Goal: Transaction & Acquisition: Register for event/course

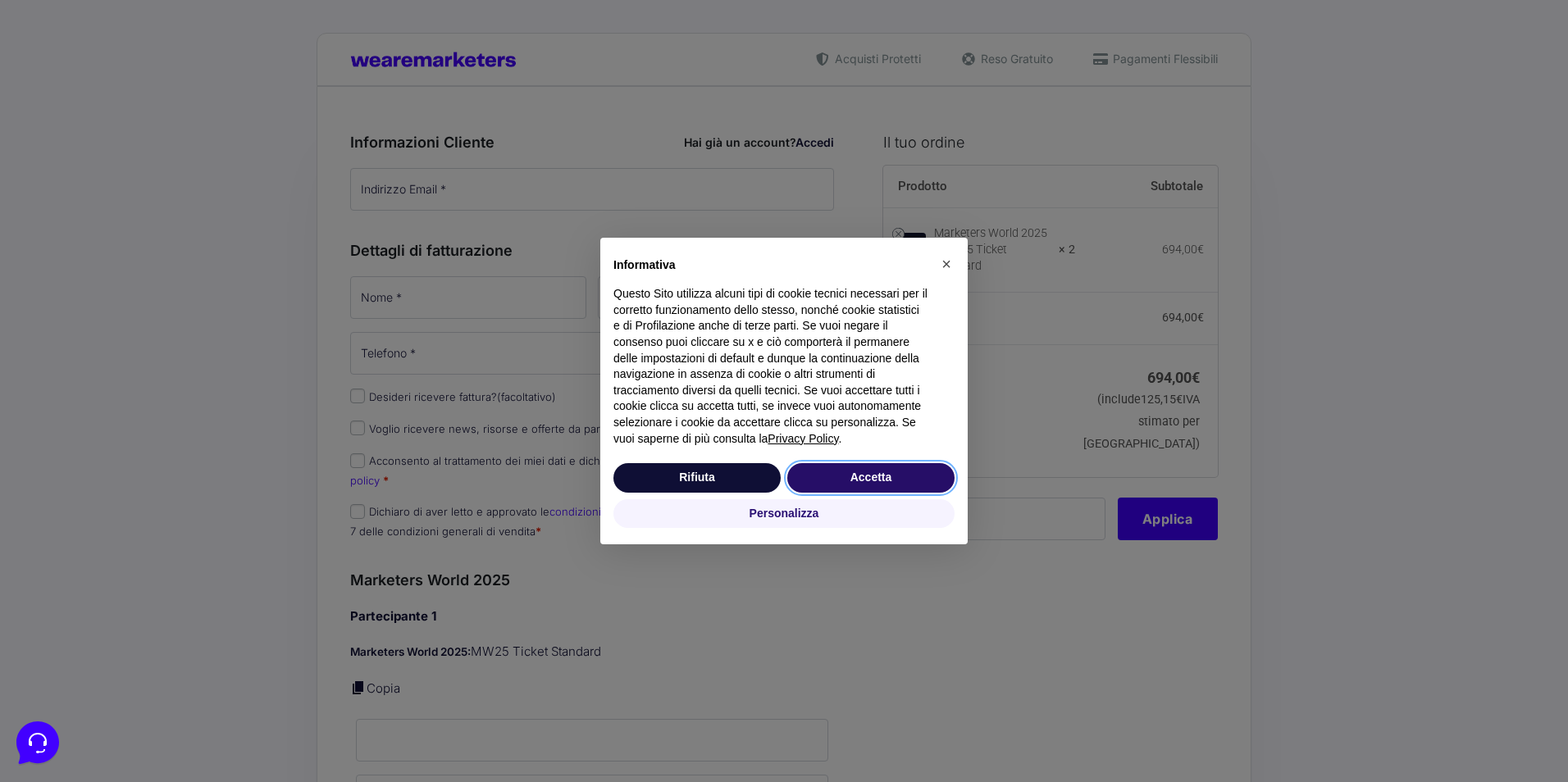
click at [851, 475] on button "Accetta" at bounding box center [871, 478] width 167 height 29
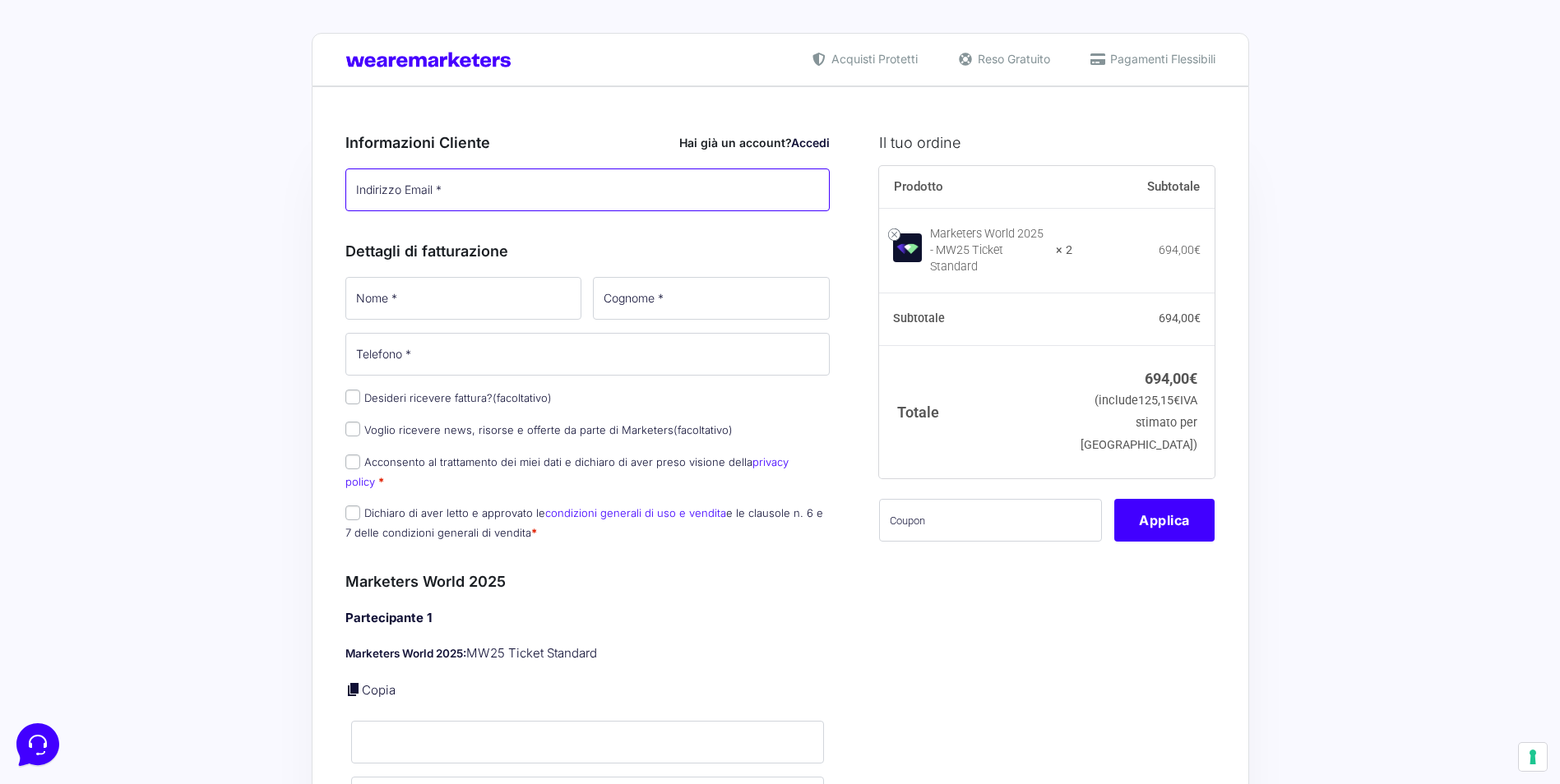
click at [479, 187] on input "Indirizzo Email *" at bounding box center [587, 190] width 485 height 43
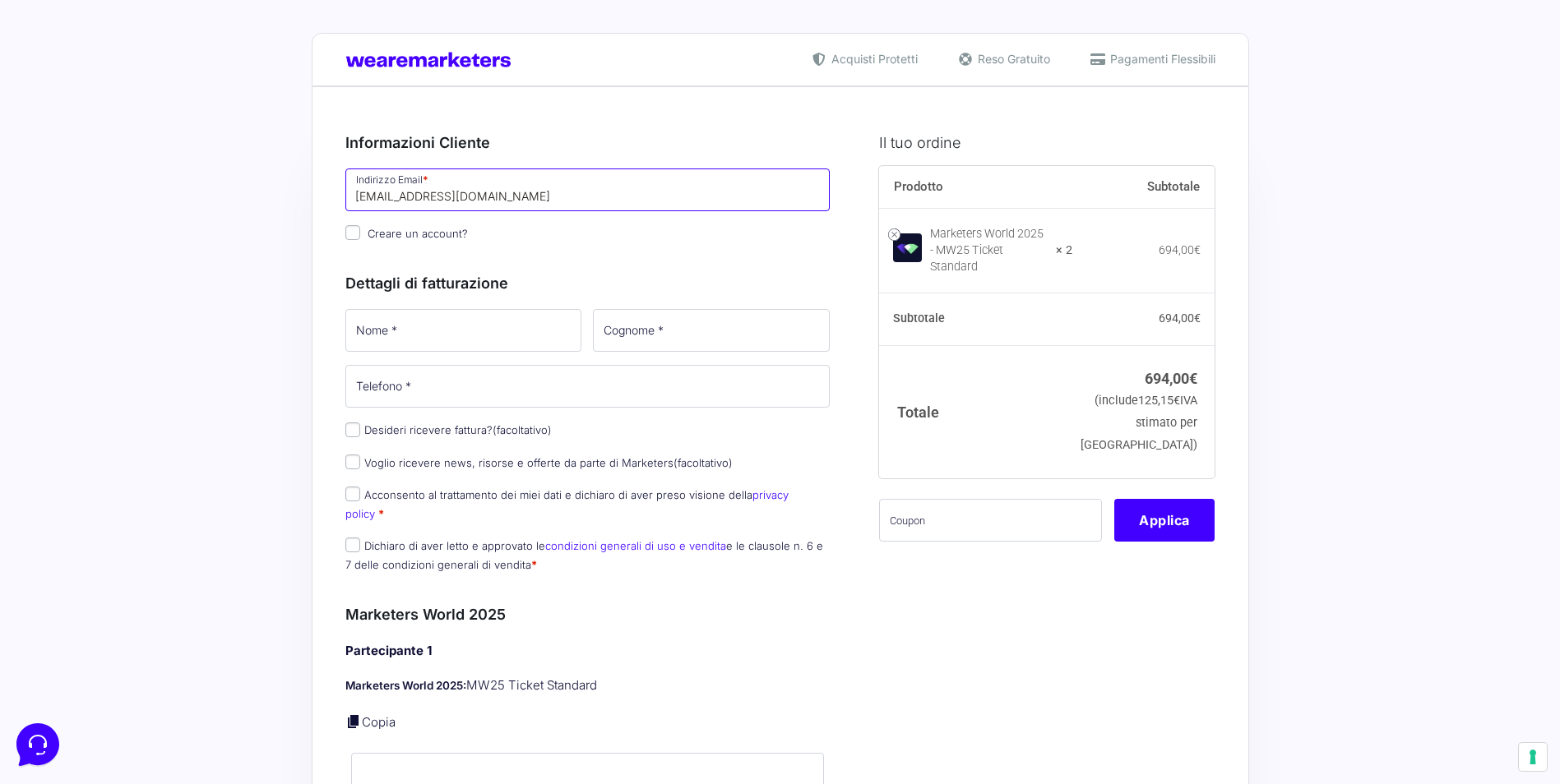
type input "[EMAIL_ADDRESS][DOMAIN_NAME]"
click at [395, 233] on span "Creare un account?" at bounding box center [417, 233] width 101 height 13
click at [360, 233] on input "Creare un account?" at bounding box center [352, 232] width 15 height 15
checkbox input "true"
click at [529, 328] on input "Nome *" at bounding box center [464, 330] width 237 height 43
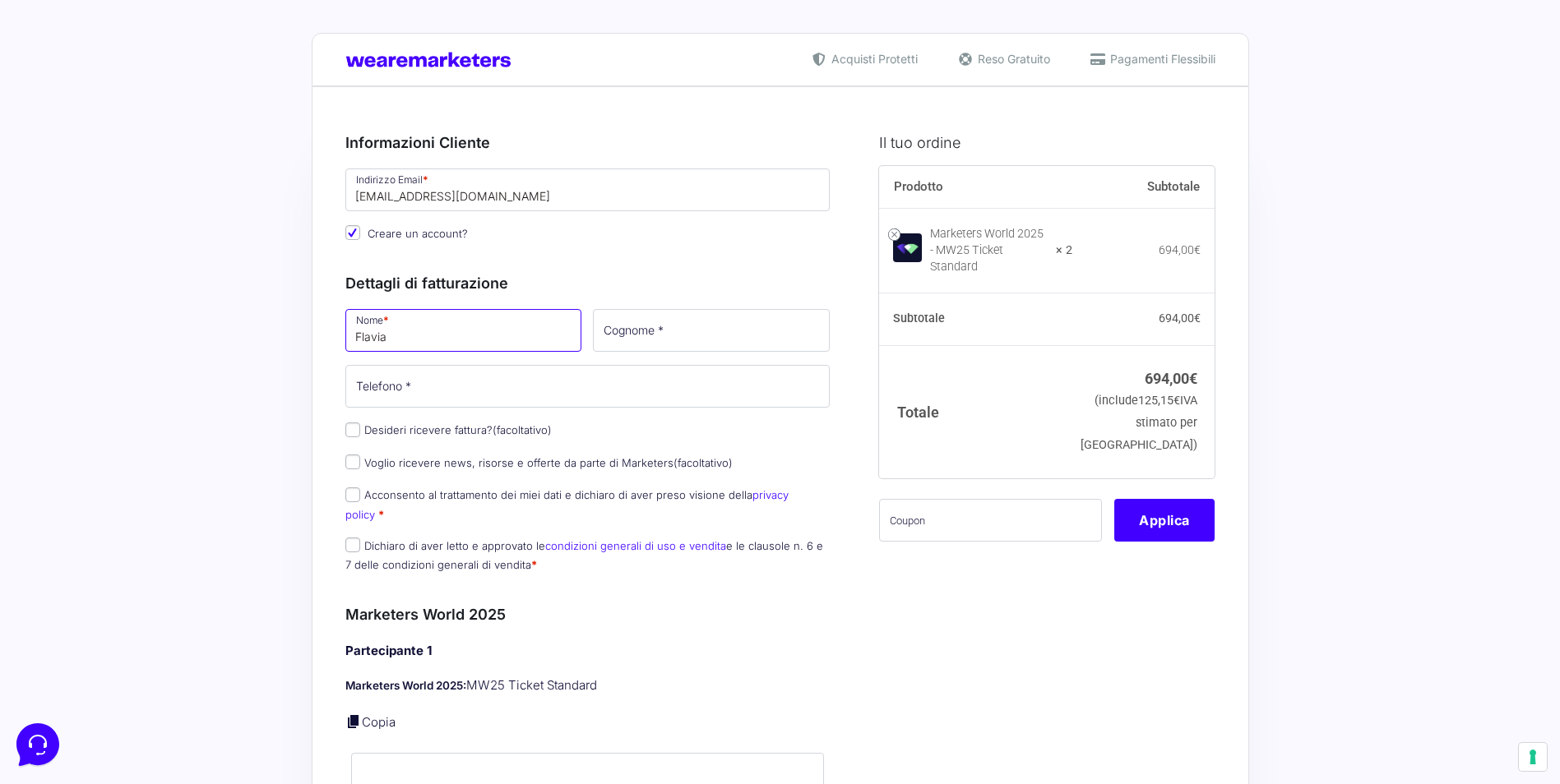
type input "Flavia"
type input "[PERSON_NAME]"
type input "2"
type input "3343996666"
click at [355, 498] on input "Acconsento al trattamento dei miei dati e dichiaro di aver preso visione della …" at bounding box center [352, 495] width 15 height 15
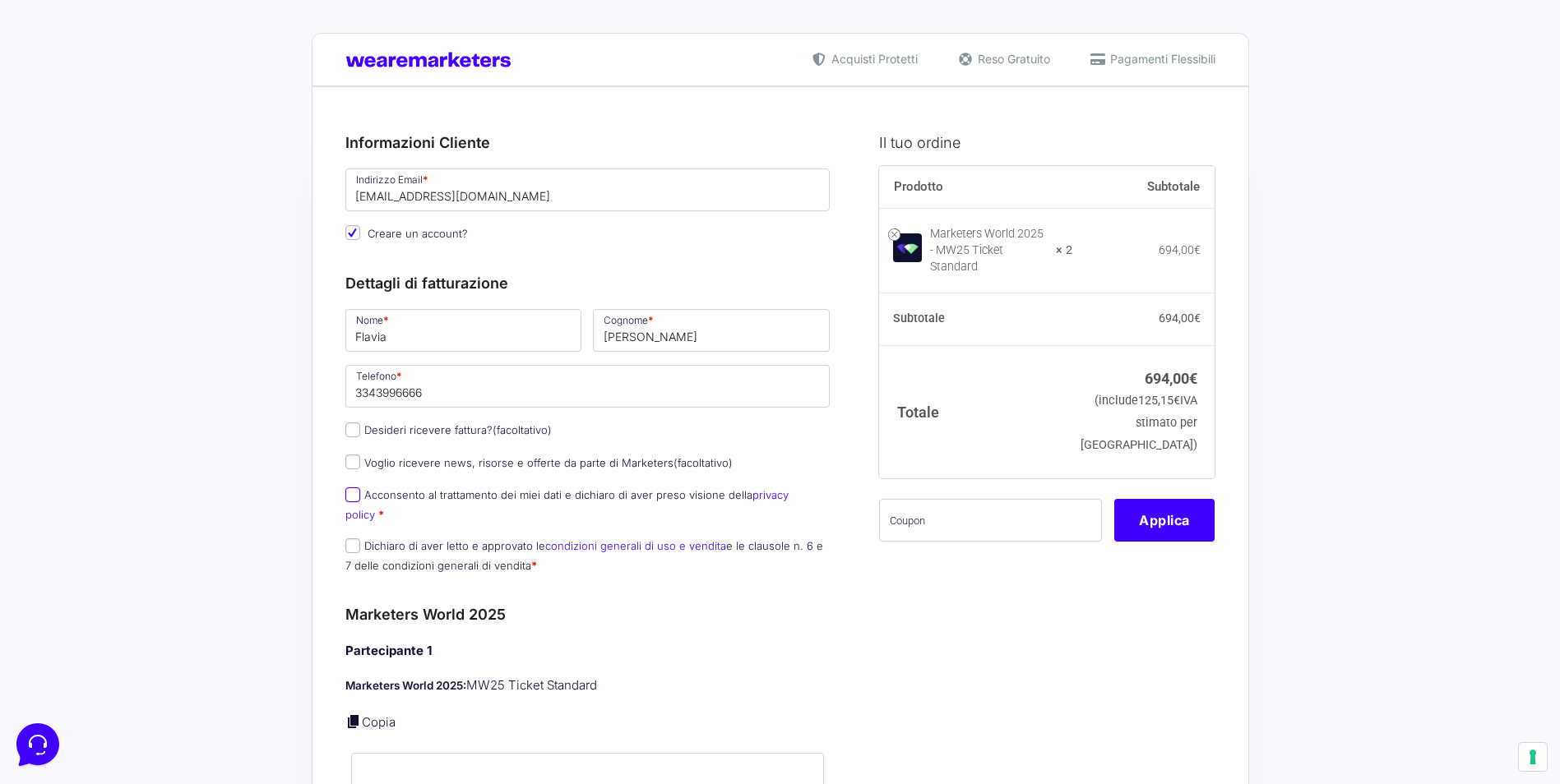
checkbox input "true"
click at [353, 538] on input "Dichiaro di aver letto e approvato le condizioni generali di uso e vendita e le…" at bounding box center [352, 546] width 15 height 15
checkbox input "true"
click at [916, 537] on input "text" at bounding box center [990, 521] width 222 height 43
type input "mw25assayag"
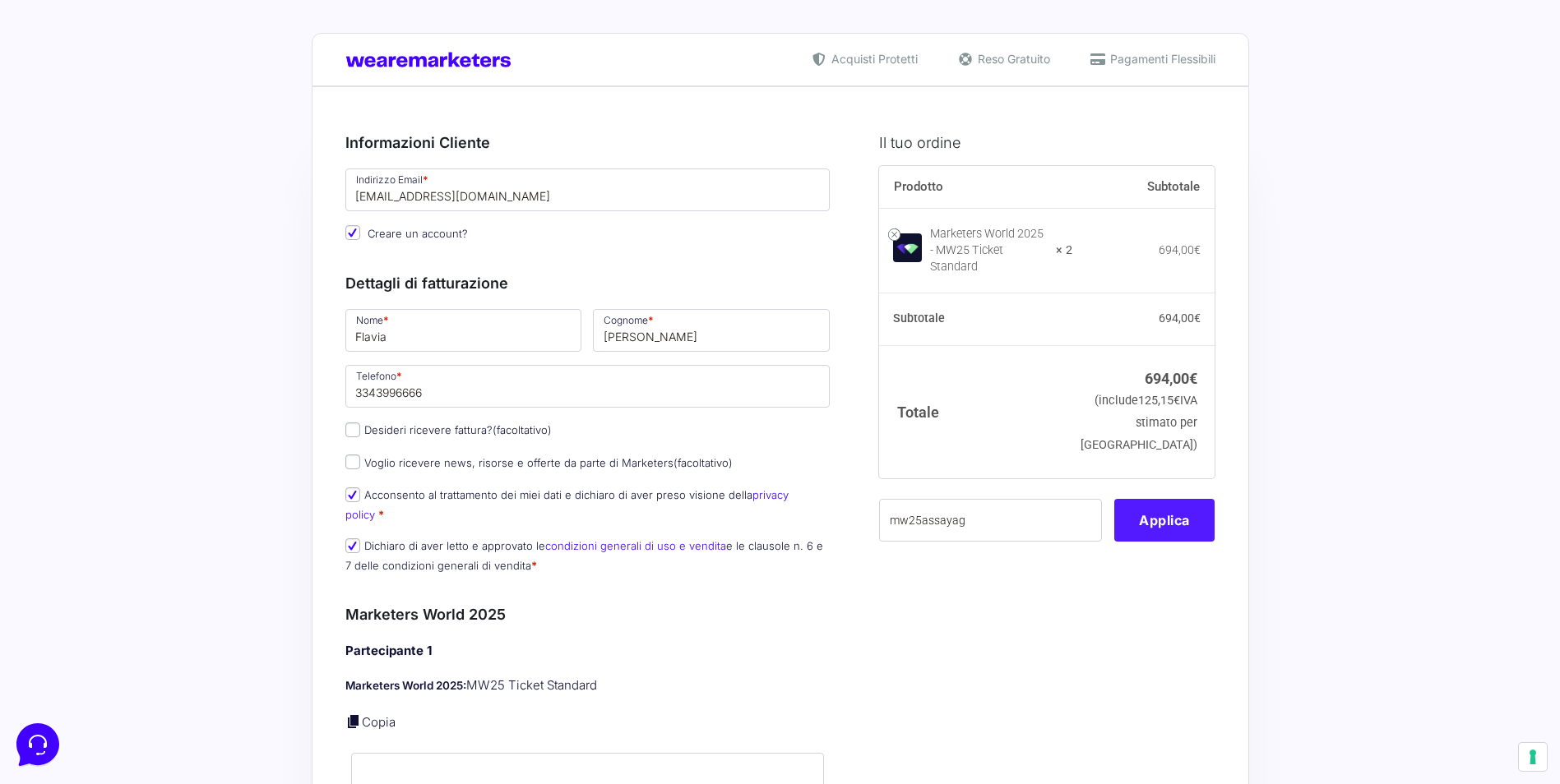
click at [1164, 524] on button "Applica" at bounding box center [1164, 521] width 101 height 43
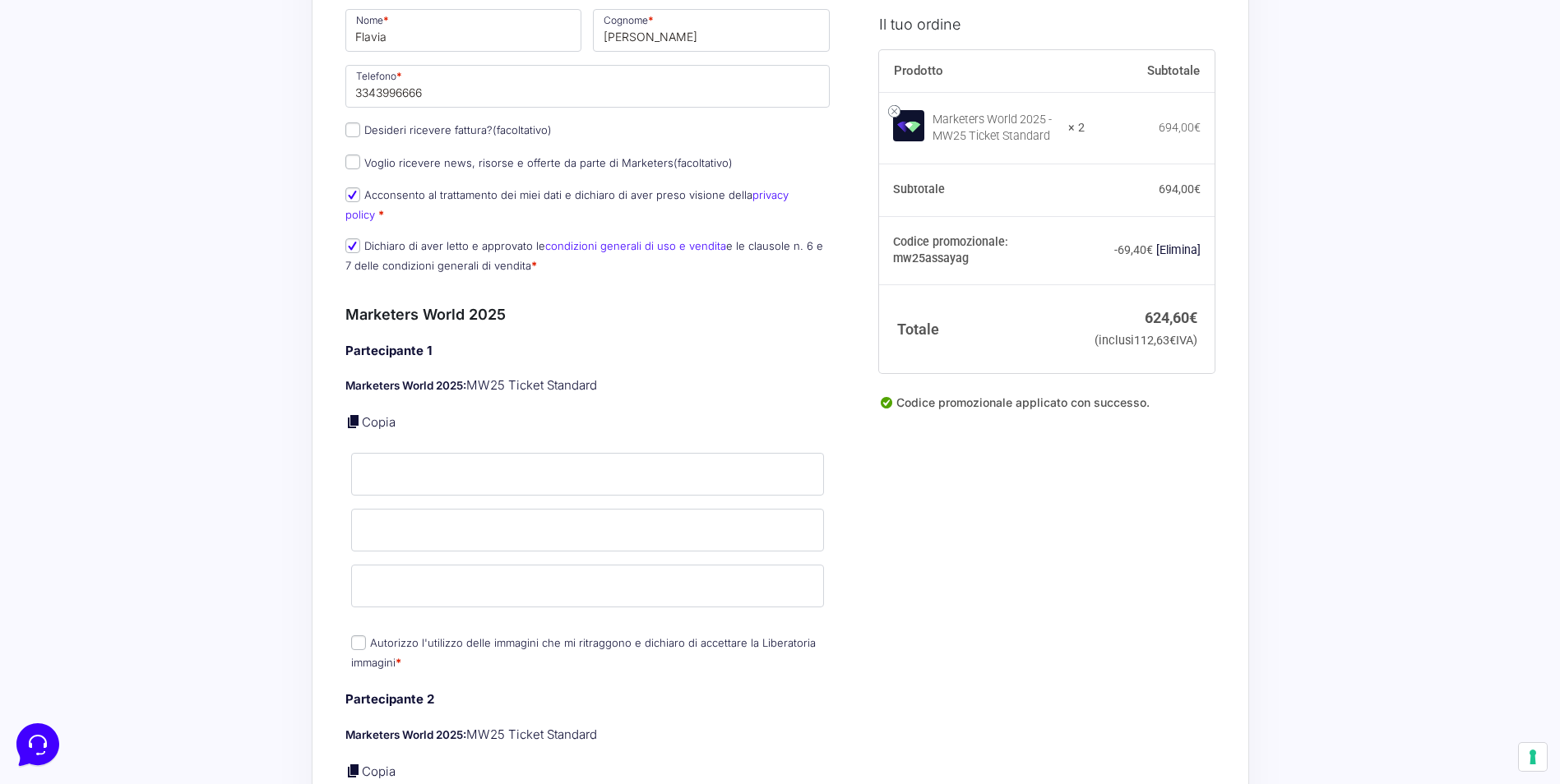
scroll to position [329, 0]
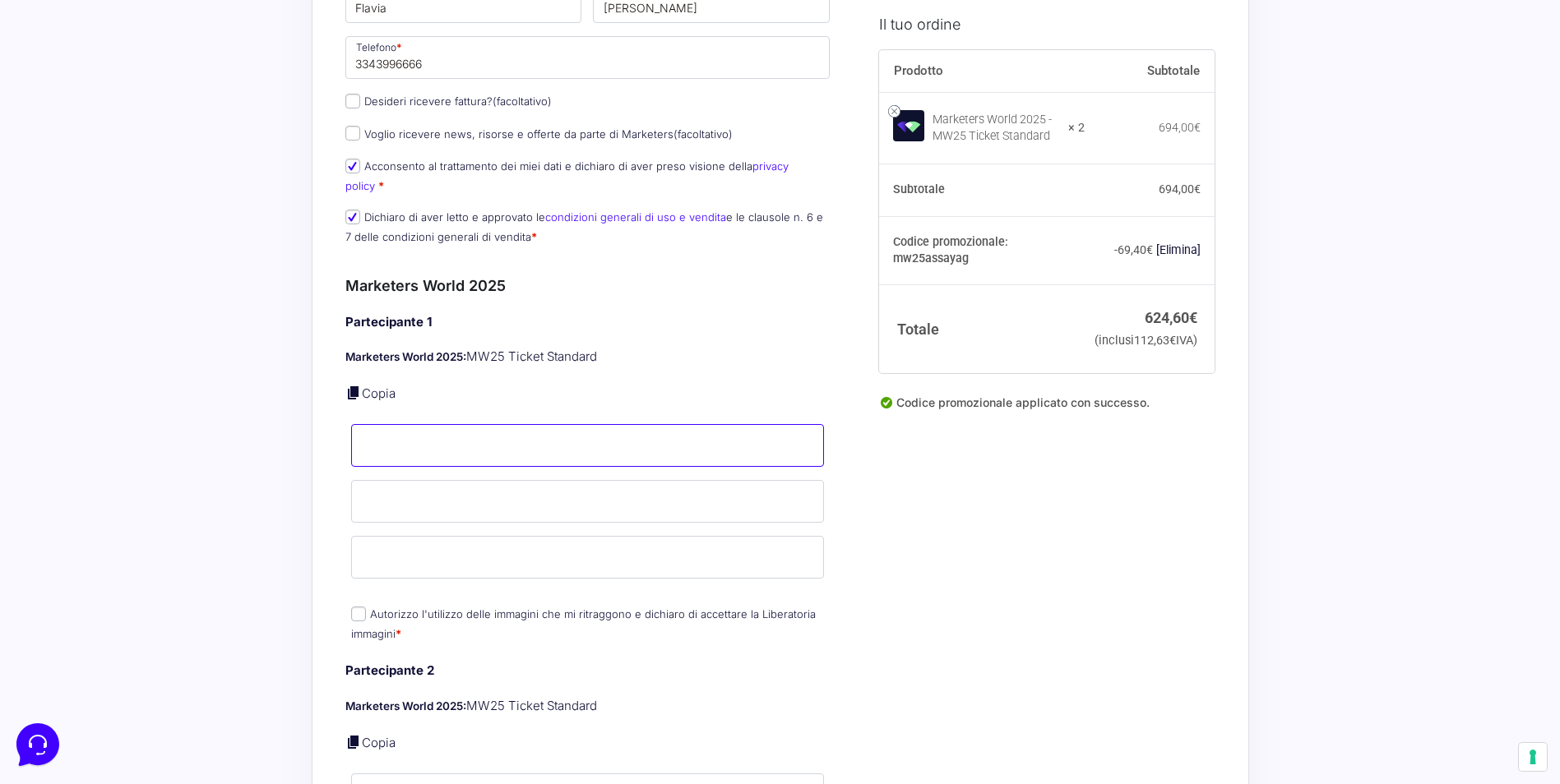
click at [494, 439] on input "Nome *" at bounding box center [588, 446] width 473 height 43
type input "Flavia"
type input "[PERSON_NAME]"
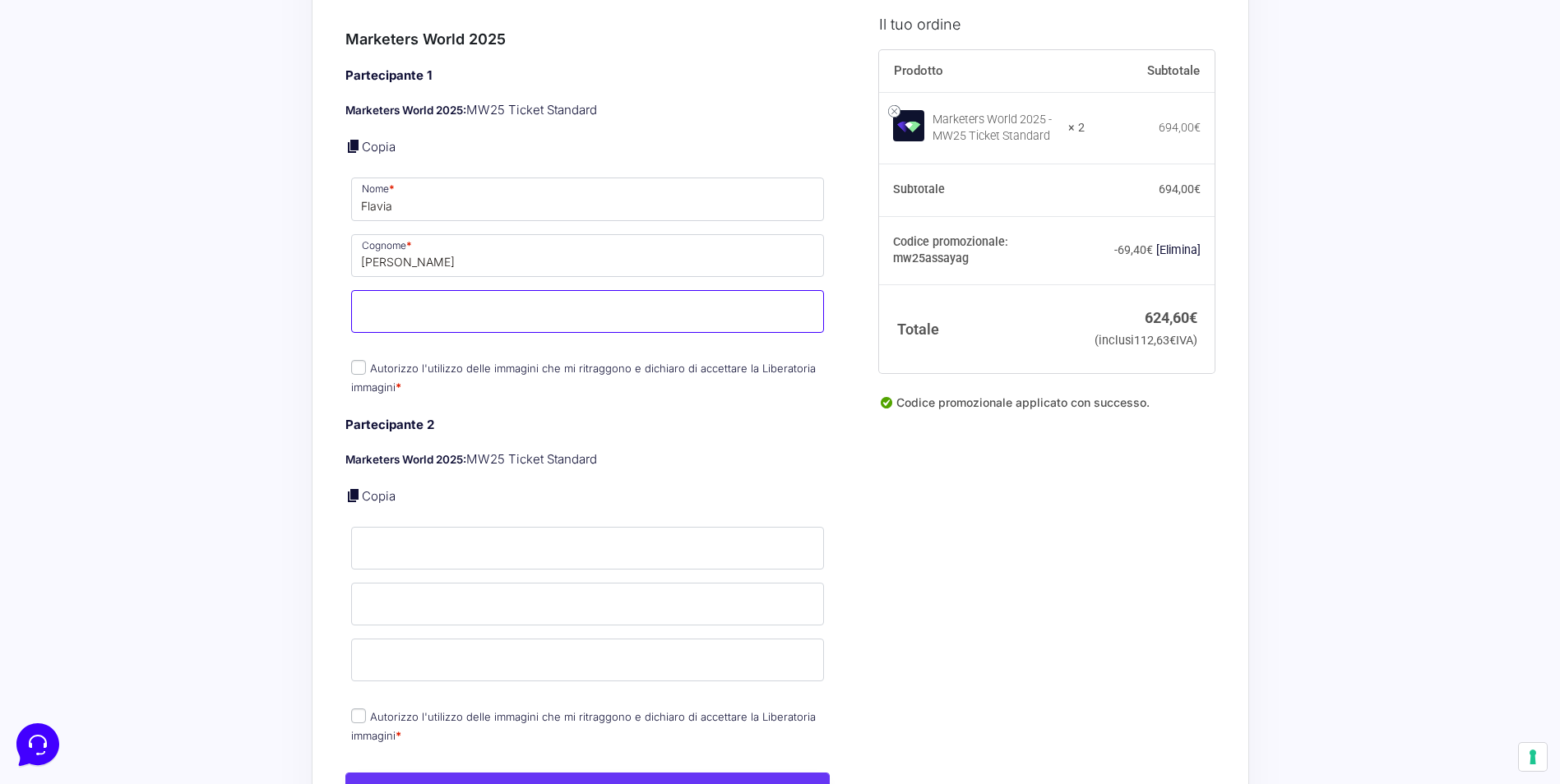
scroll to position [493, 0]
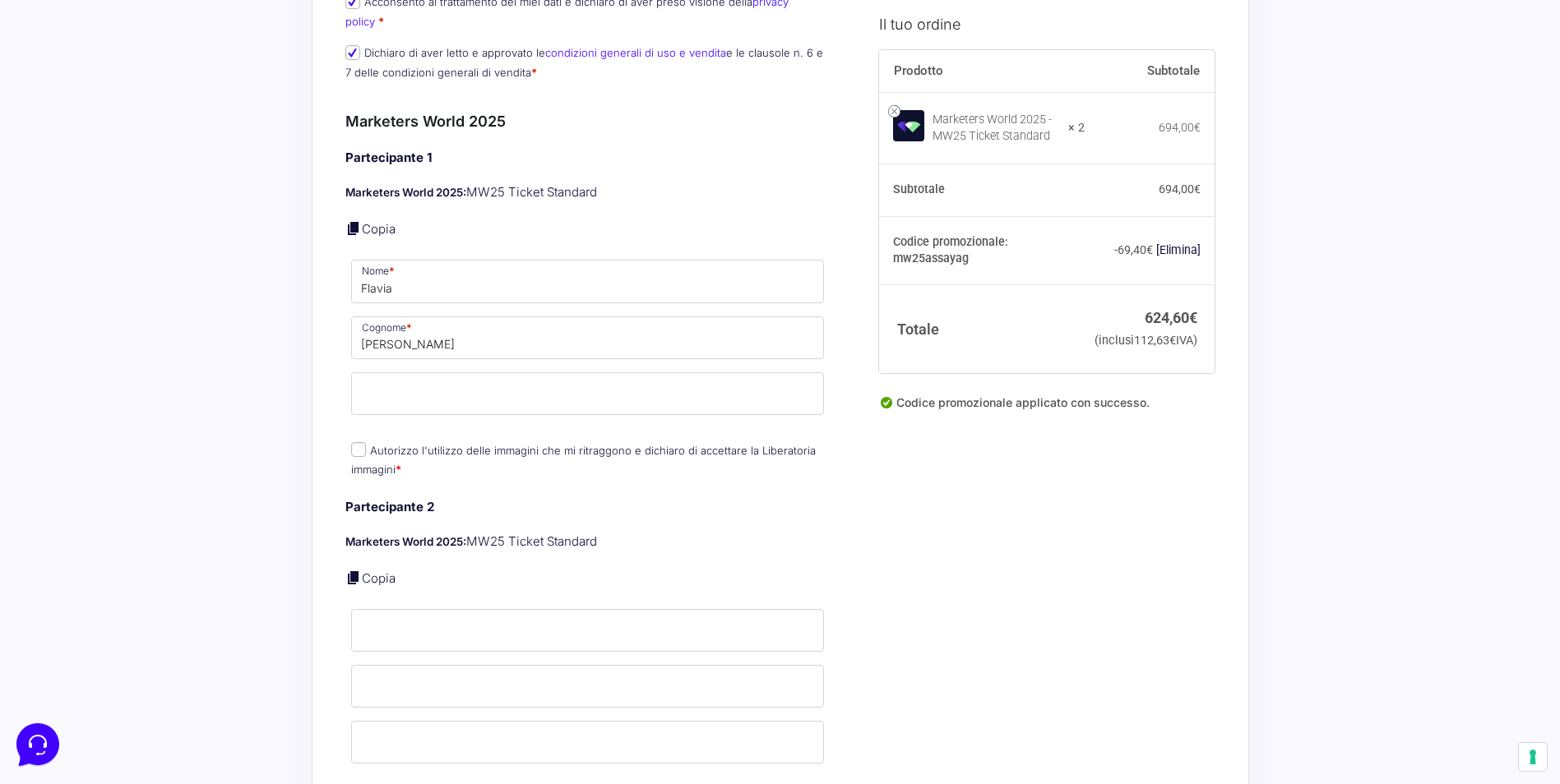
click at [362, 435] on div "Partecipante 1 Marketers World 2025: MW25 Ticket Standard Copia Nome * Flavia C…" at bounding box center [587, 315] width 485 height 333
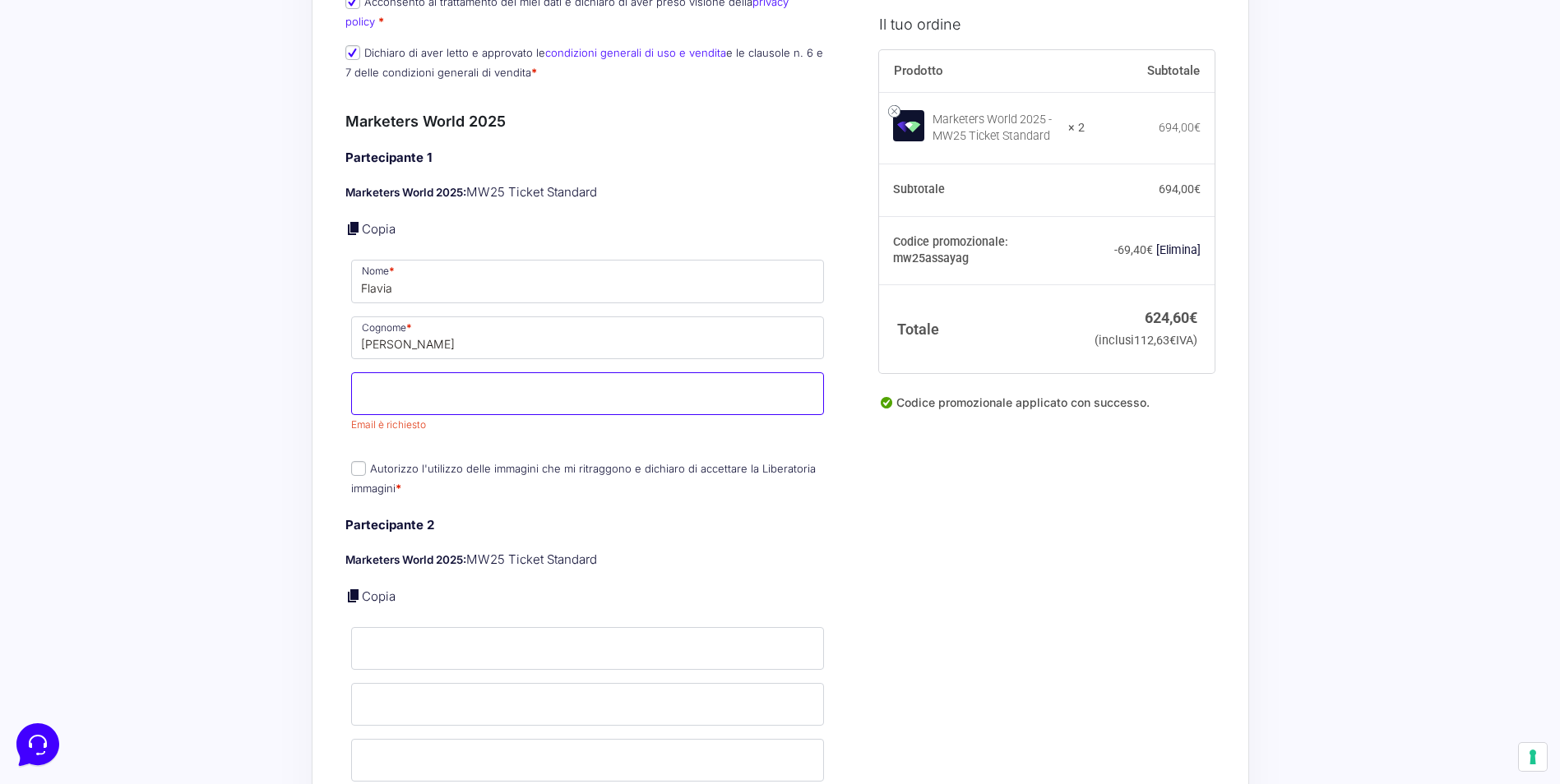
click at [376, 384] on input "Email *" at bounding box center [588, 394] width 473 height 43
type input "[EMAIL_ADDRESS][DOMAIN_NAME]"
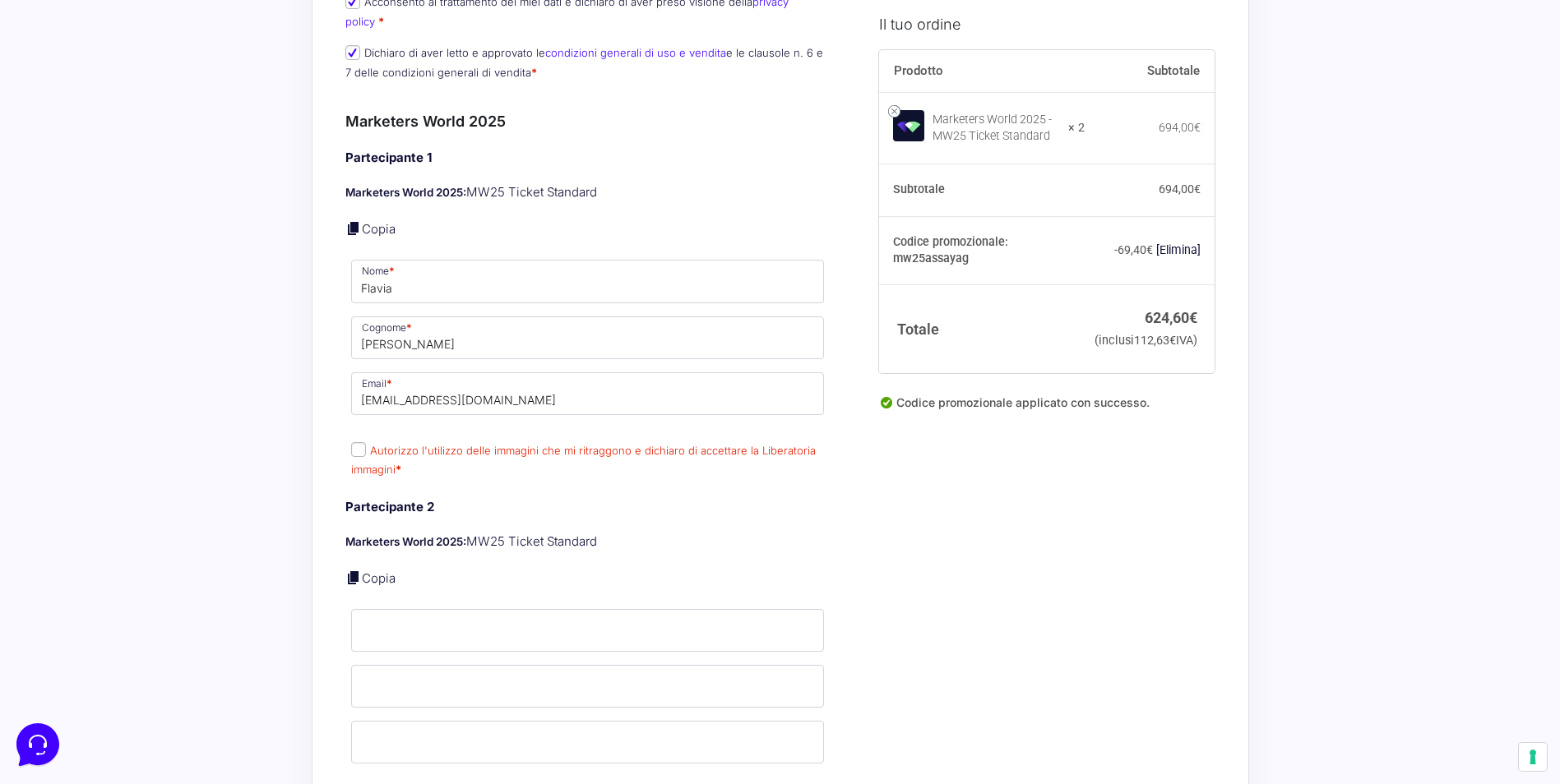
click at [366, 457] on label "Autorizzo l'utilizzo delle immagini che mi ritraggono e dichiaro di accettare l…" at bounding box center [584, 460] width 465 height 32
click at [366, 457] on input "Autorizzo l'utilizzo delle immagini che mi ritraggono e dichiaro di accettare l…" at bounding box center [359, 449] width 15 height 15
checkbox input "true"
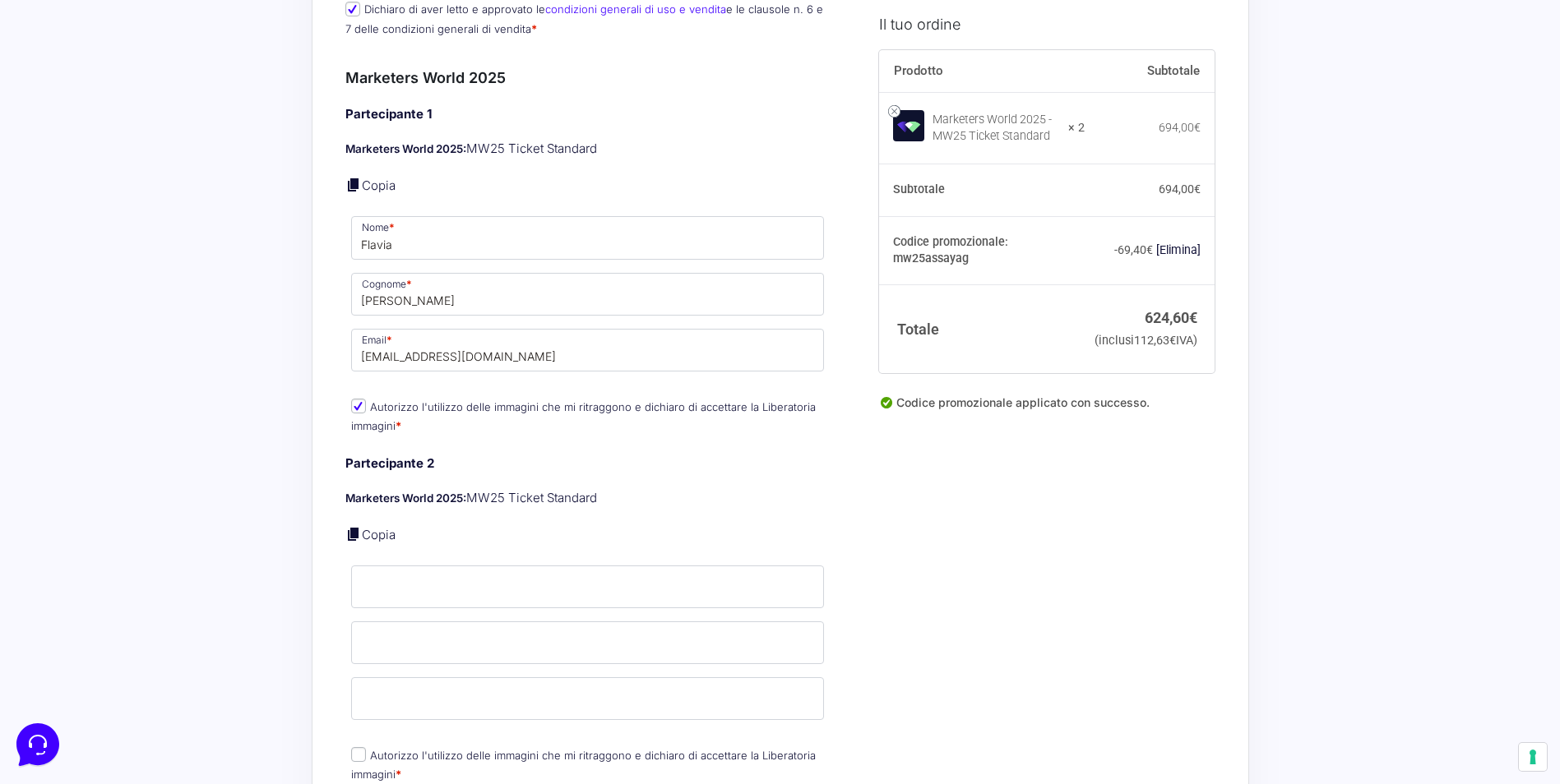
scroll to position [576, 0]
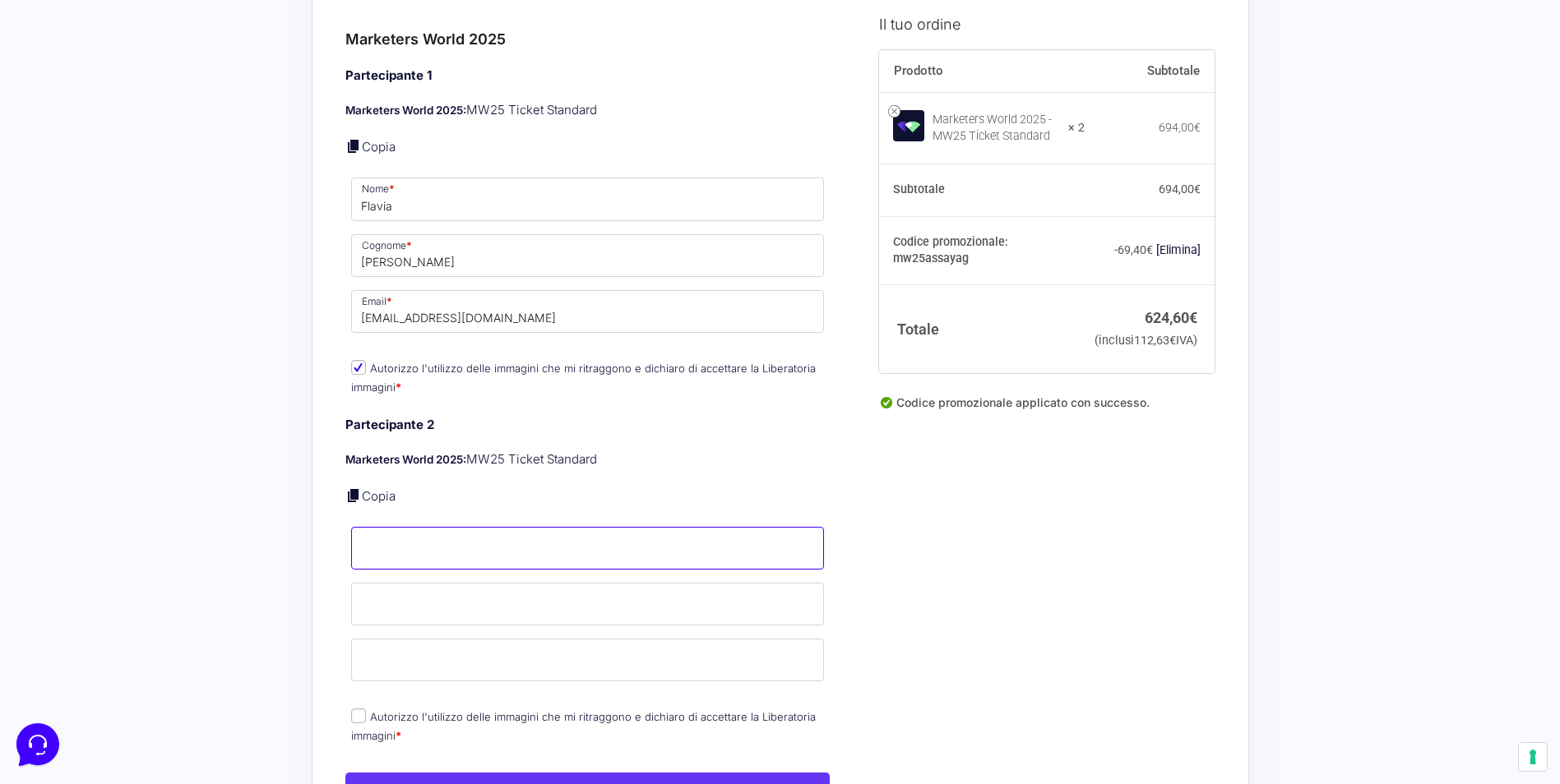
click at [554, 532] on input "Nome *" at bounding box center [588, 548] width 473 height 43
type input "[PERSON_NAME]"
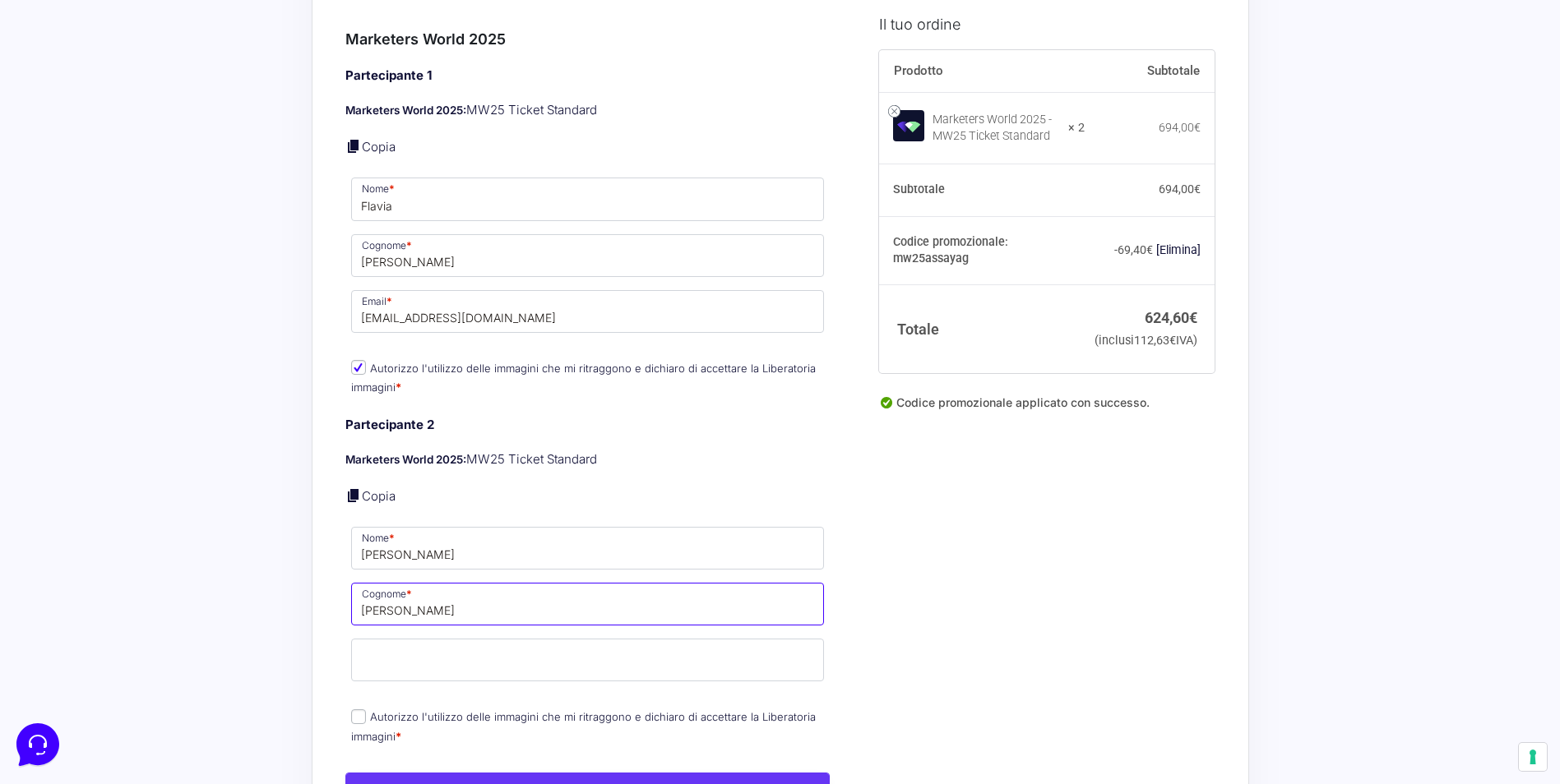
type input "[PERSON_NAME]"
click at [500, 644] on input "Email *" at bounding box center [588, 660] width 473 height 43
type input "[EMAIL_ADDRESS][DOMAIN_NAME]"
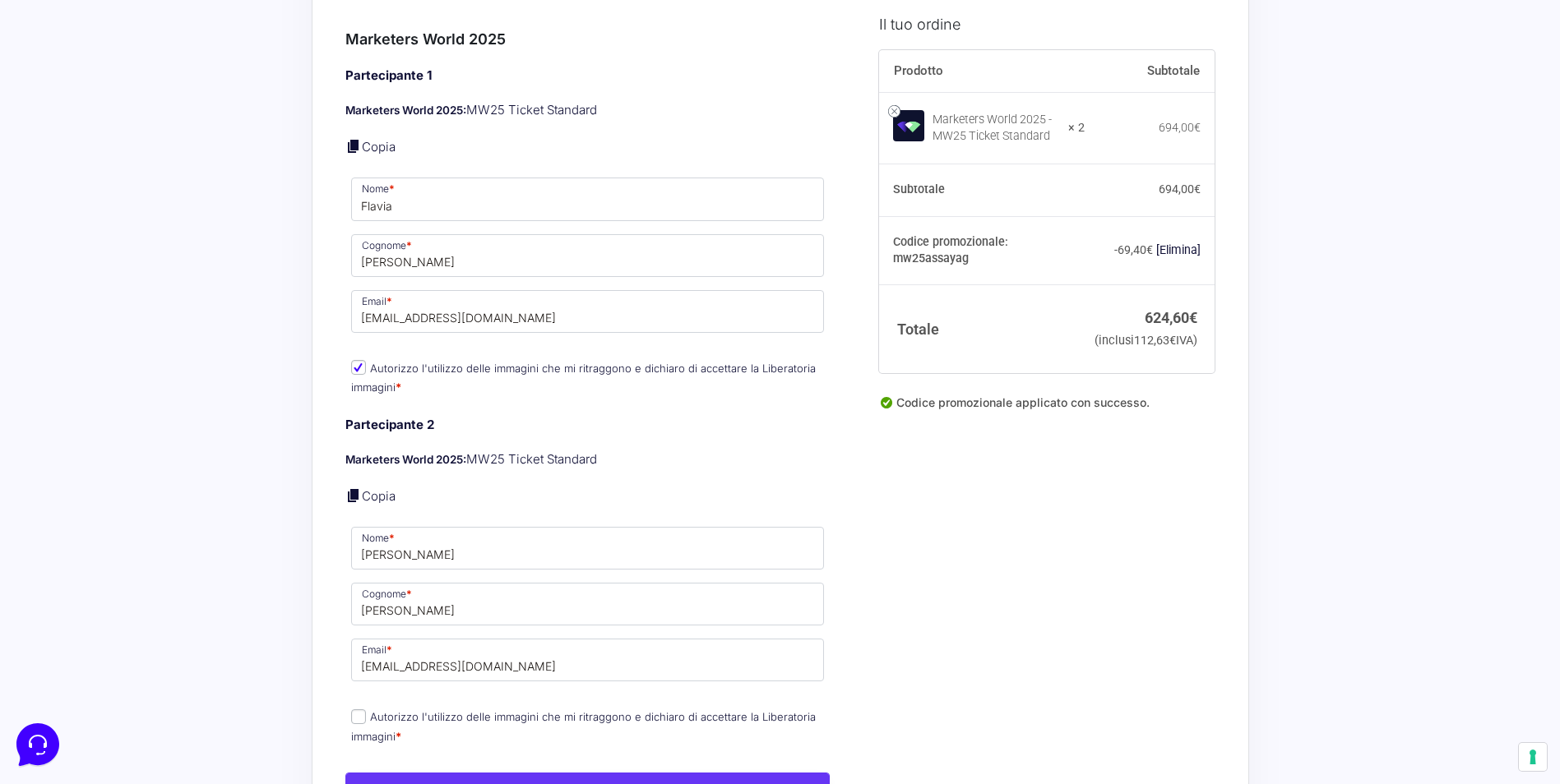
click at [986, 642] on div "Il tuo ordine Prodotto Subtotale Marketers World 2025 - MW25 Ticket Standard × …" at bounding box center [1040, 653] width 348 height 2231
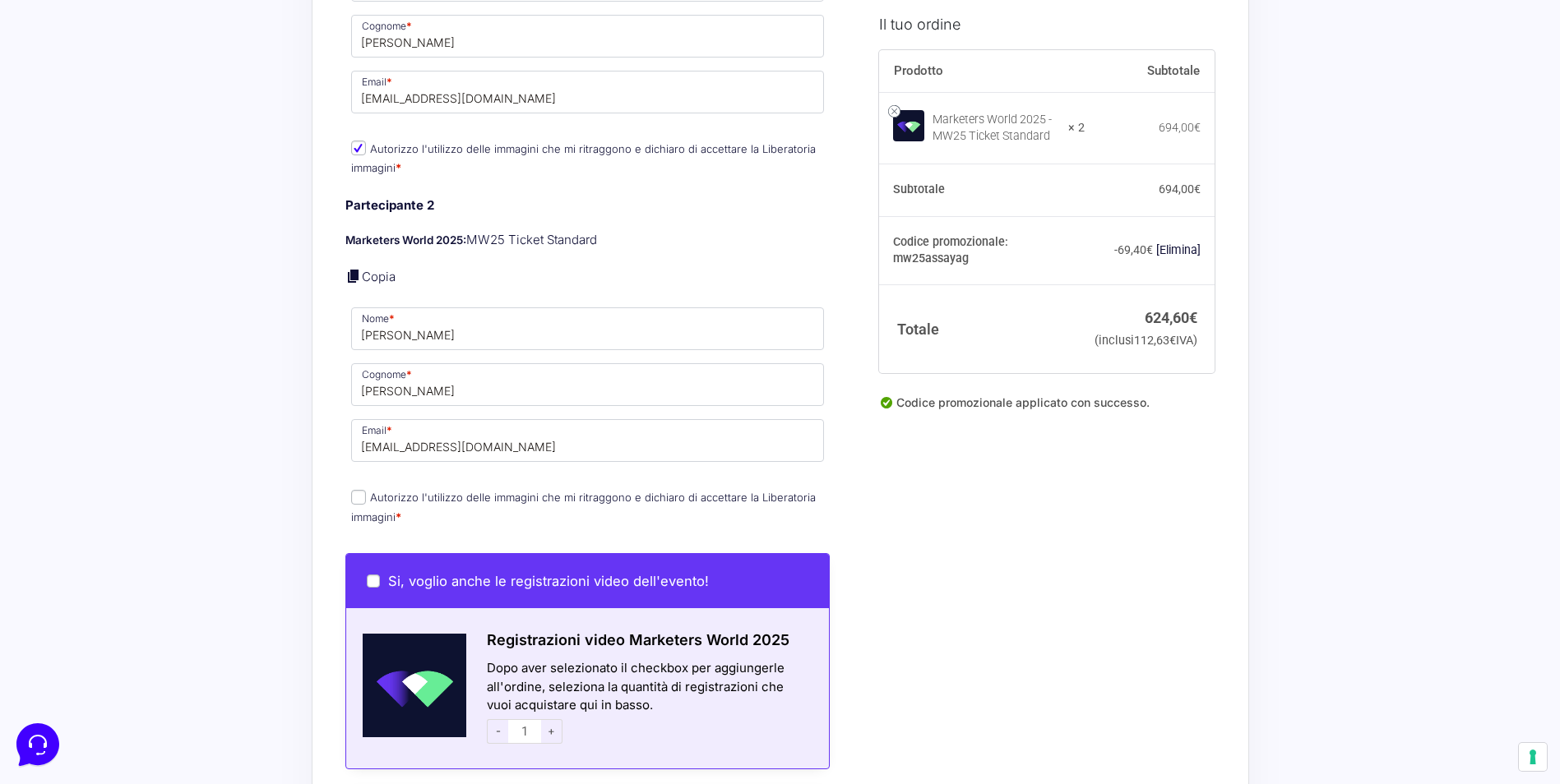
scroll to position [822, 0]
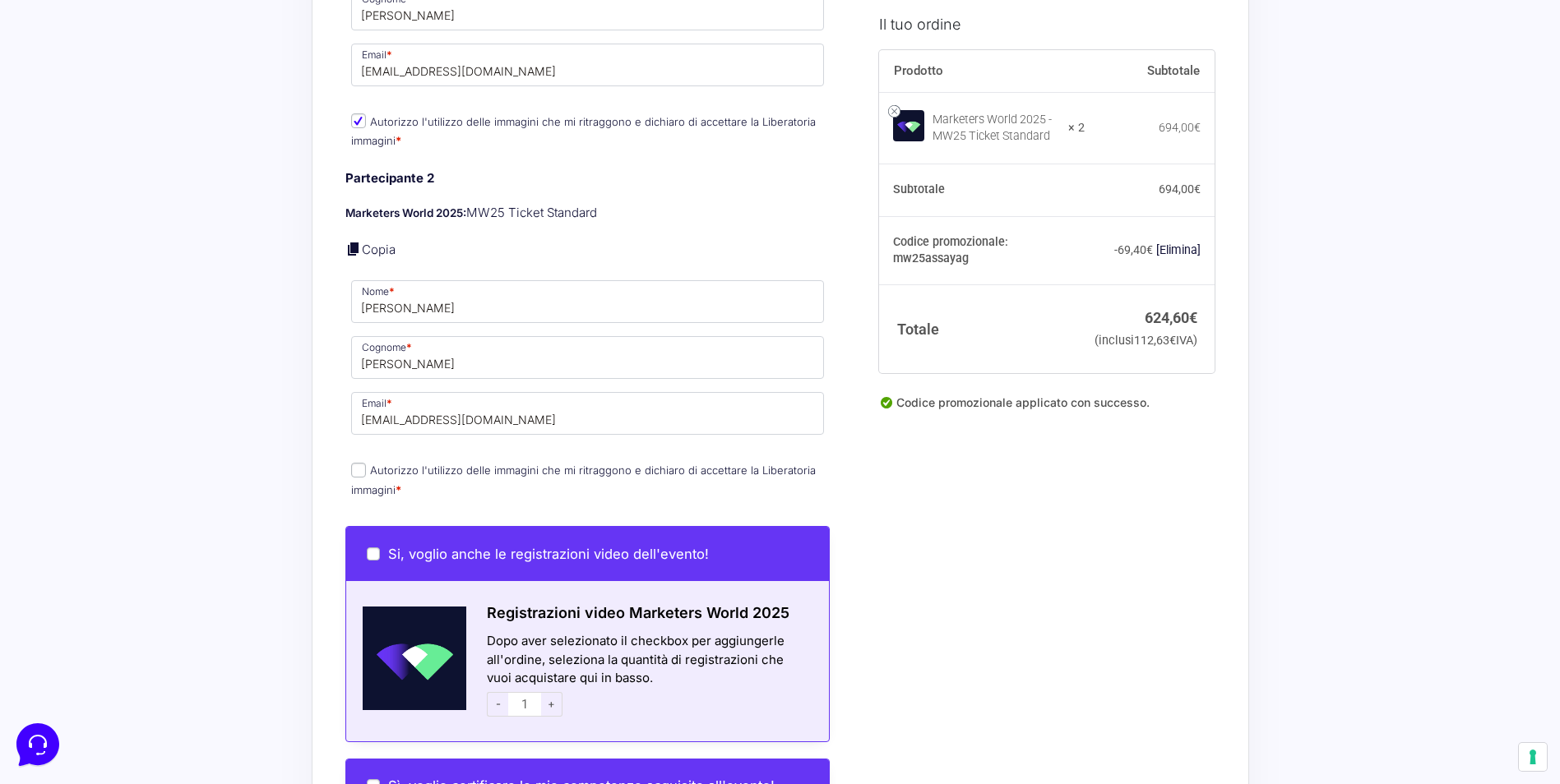
click at [352, 463] on input "Autorizzo l'utilizzo delle immagini che mi ritraggono e dichiaro di accettare l…" at bounding box center [359, 470] width 15 height 15
checkbox input "true"
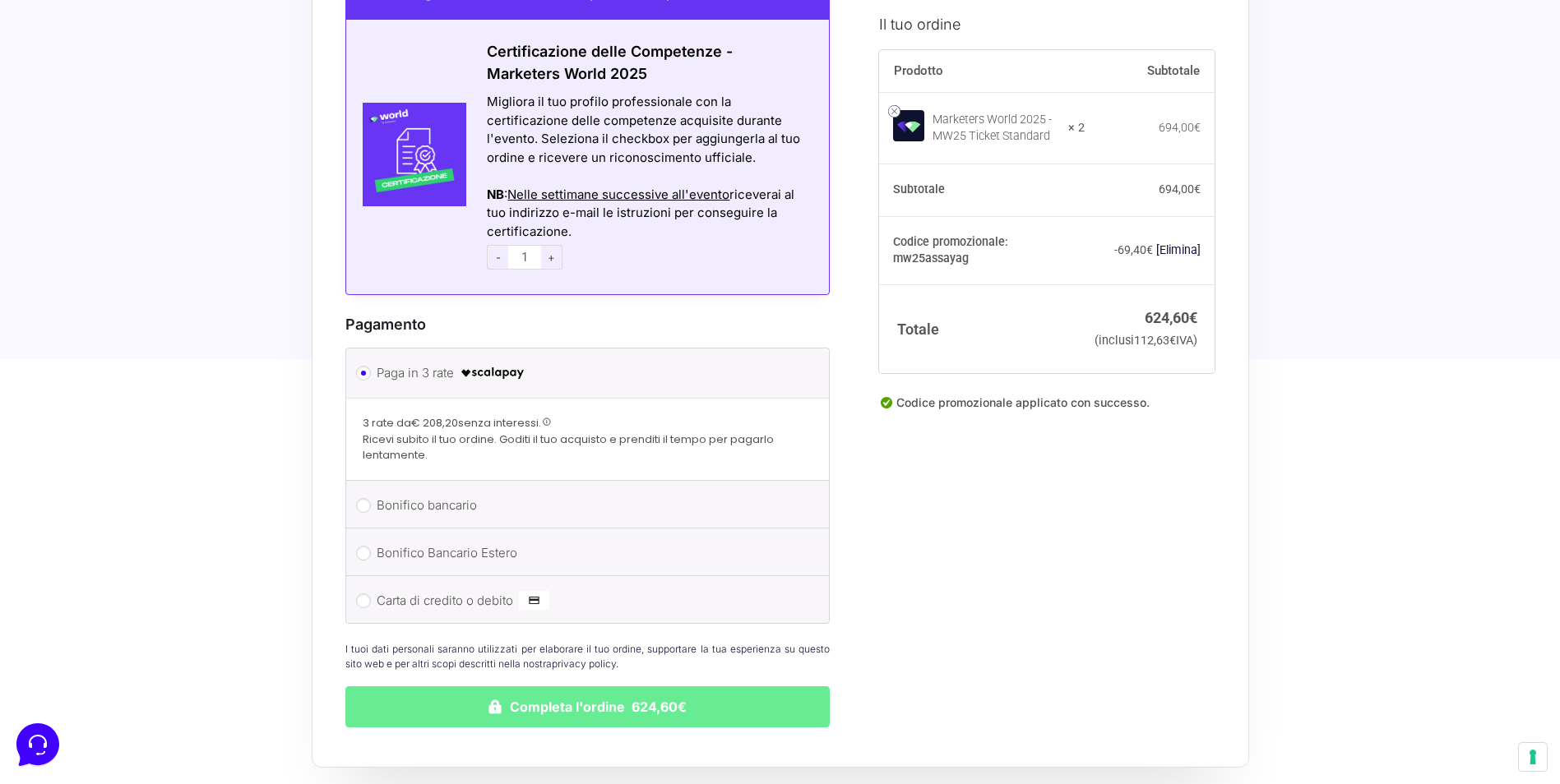
scroll to position [1645, 0]
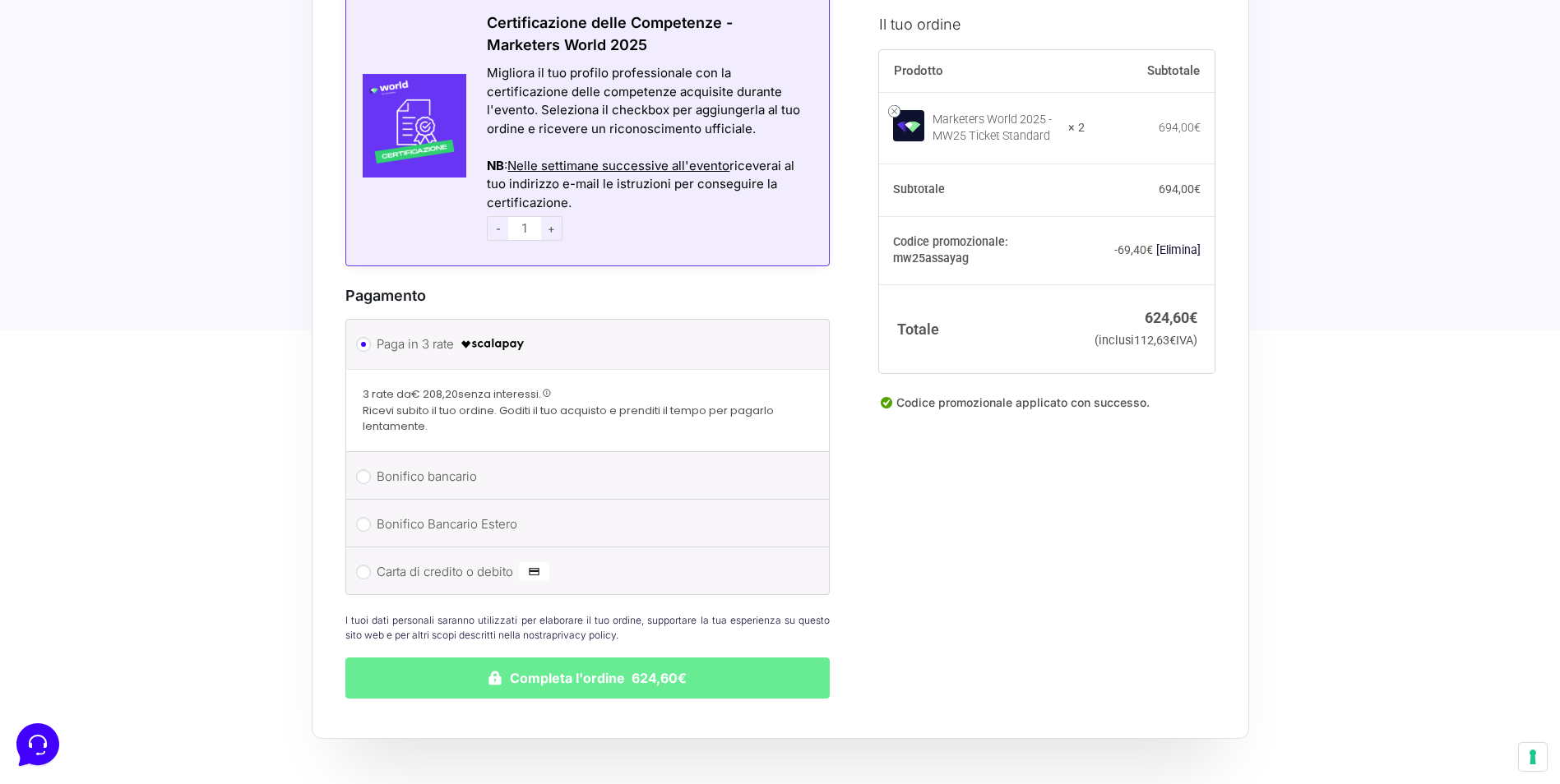
click at [431, 465] on label "Bonifico bancario" at bounding box center [585, 477] width 416 height 25
click at [371, 470] on input "Bonifico bancario" at bounding box center [363, 477] width 15 height 15
radio input "true"
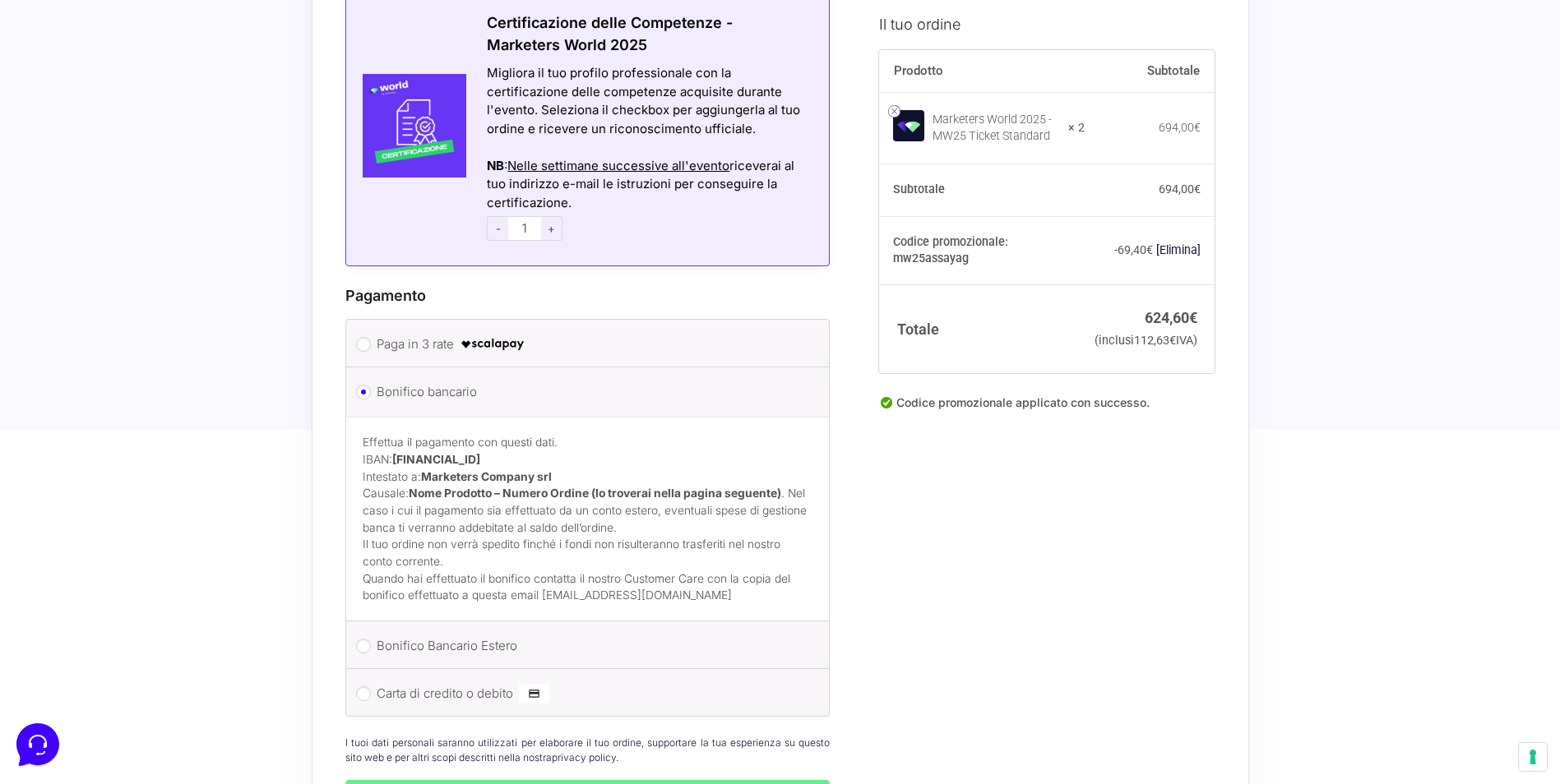
click at [592, 682] on label "Carta di credito o debito" at bounding box center [585, 694] width 416 height 25
click at [371, 687] on input "Carta di credito o debito" at bounding box center [363, 694] width 15 height 15
radio input "true"
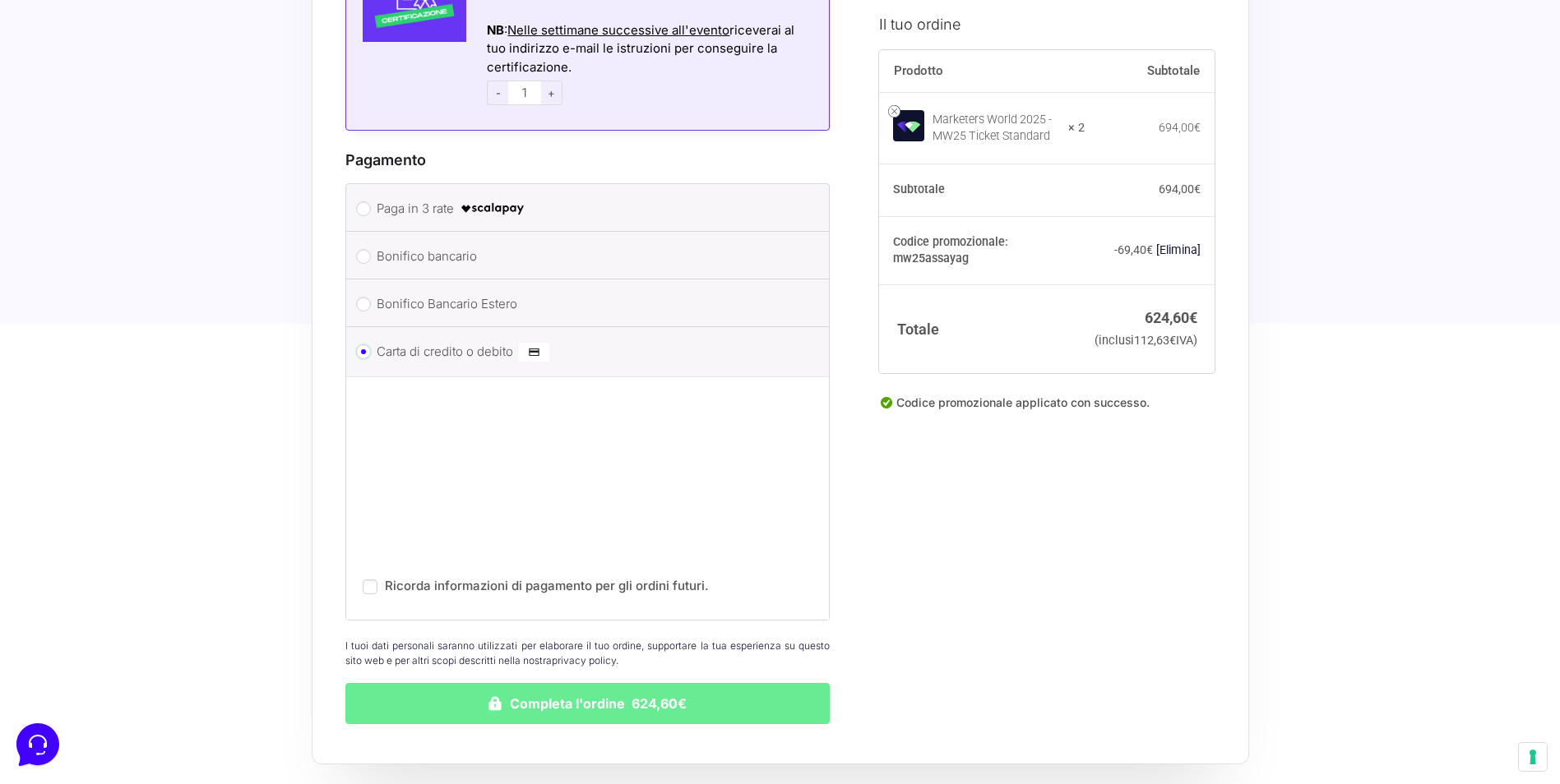
scroll to position [1809, 0]
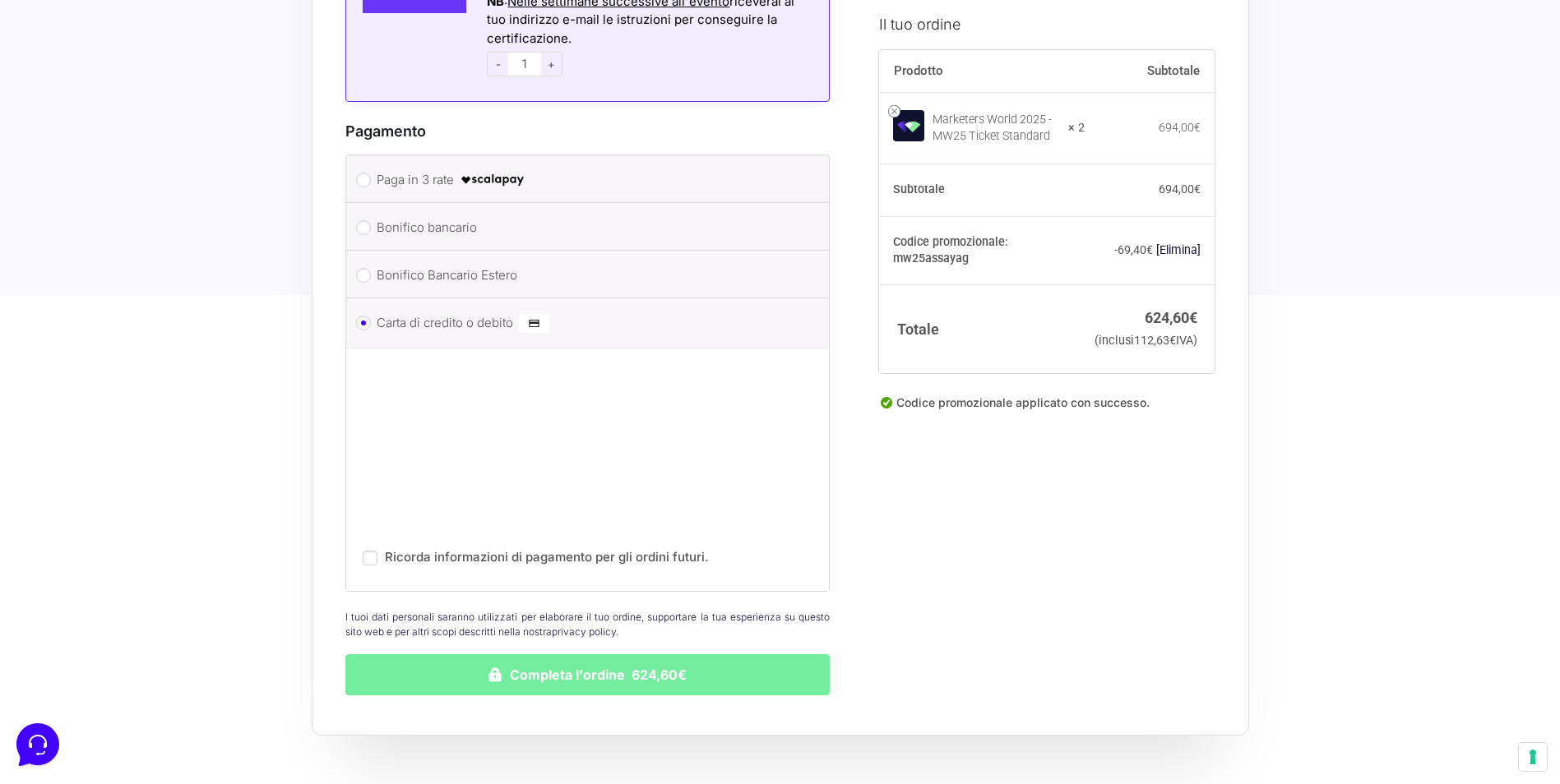
click at [738, 663] on button "Completa l'ordine 624,60€" at bounding box center [587, 675] width 485 height 41
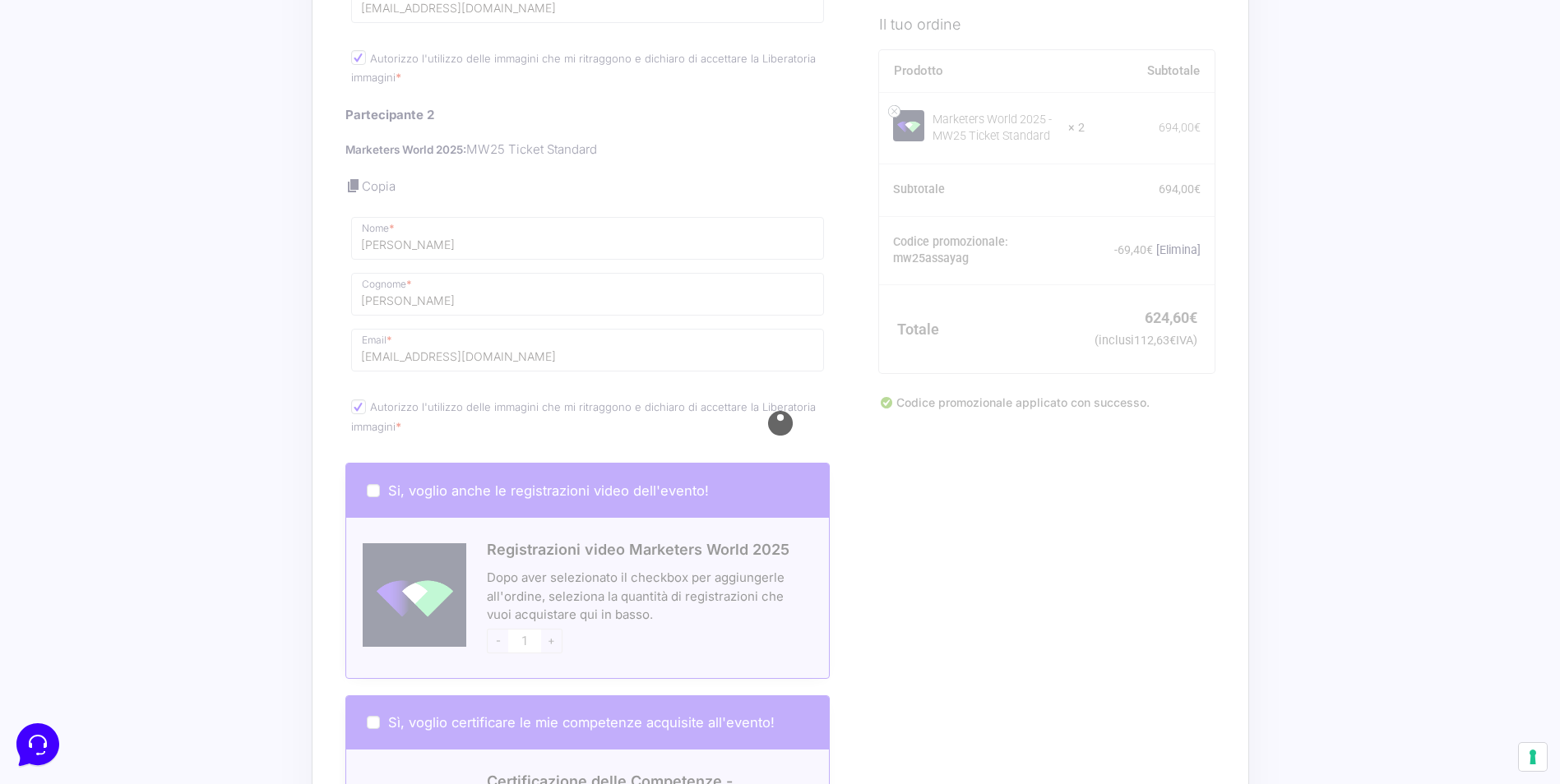
scroll to position [904, 0]
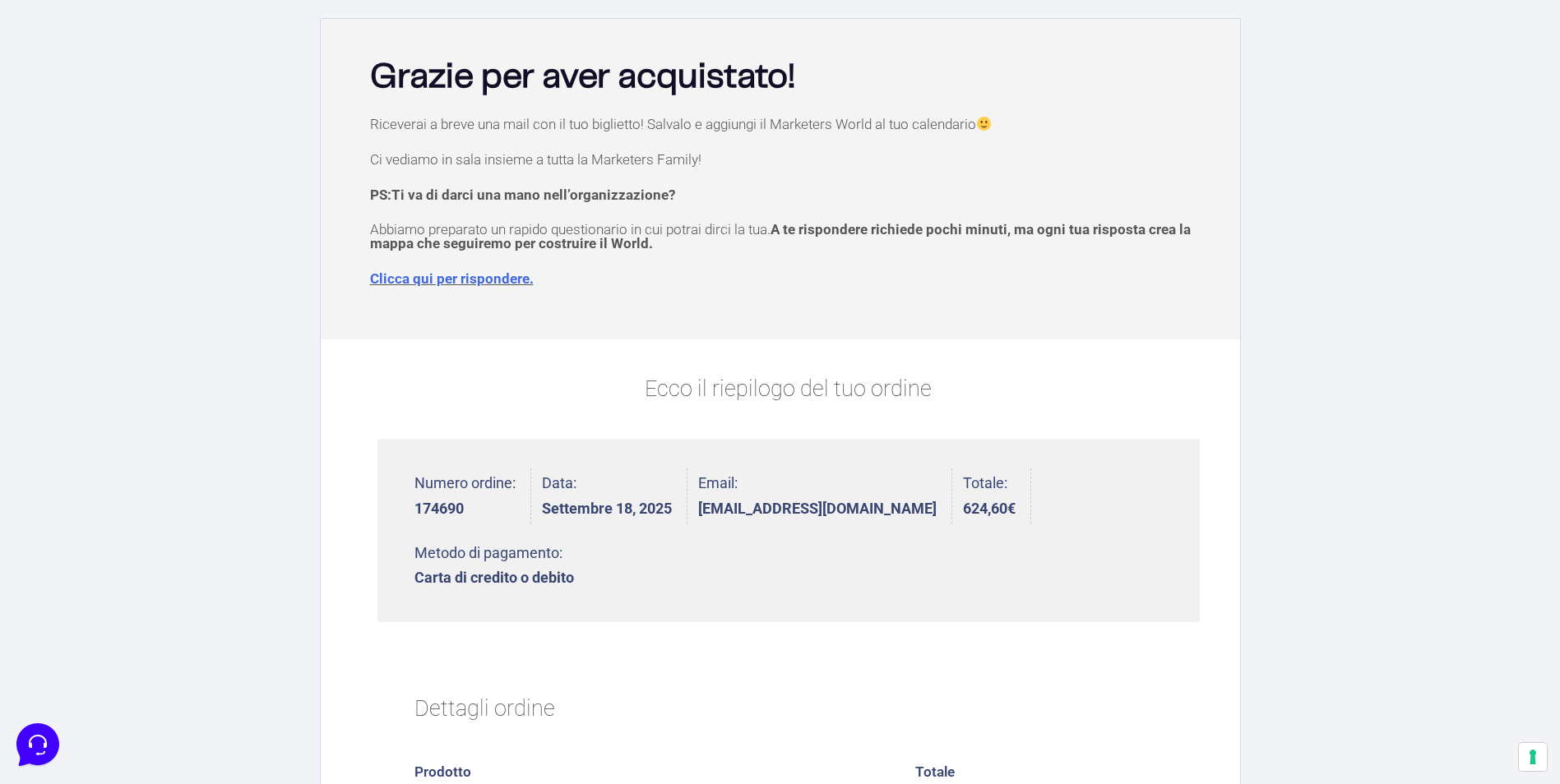
scroll to position [82, 0]
click at [457, 281] on link "Clicca qui per rispondere." at bounding box center [452, 278] width 164 height 16
